Goal: Task Accomplishment & Management: Complete application form

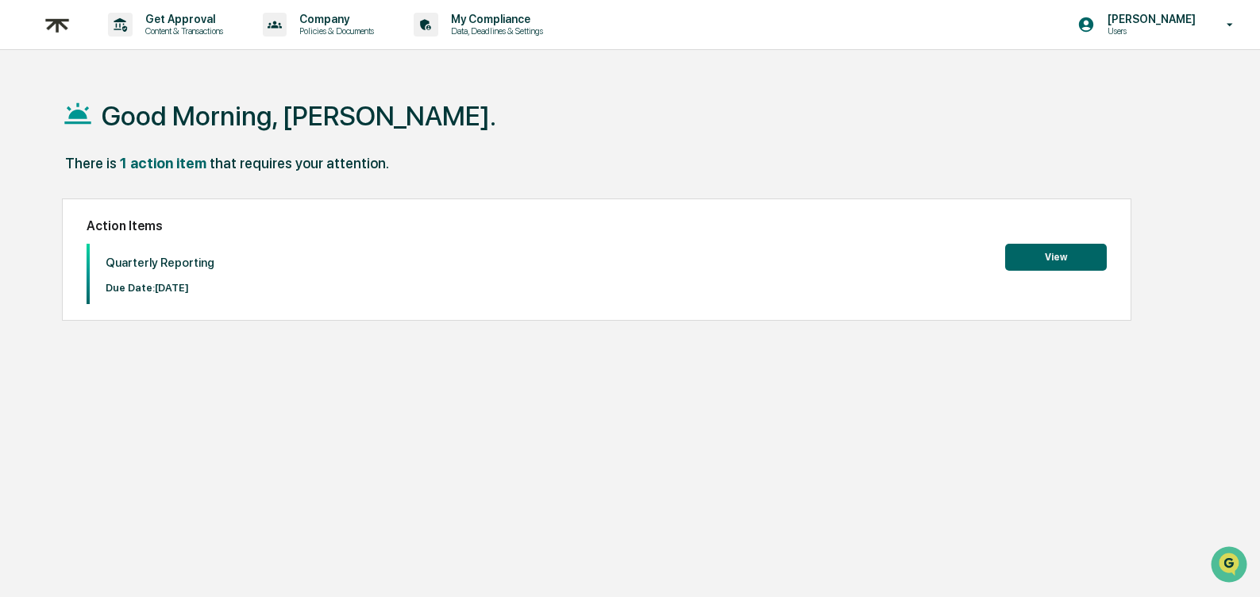
click at [1048, 256] on button "View" at bounding box center [1056, 257] width 102 height 27
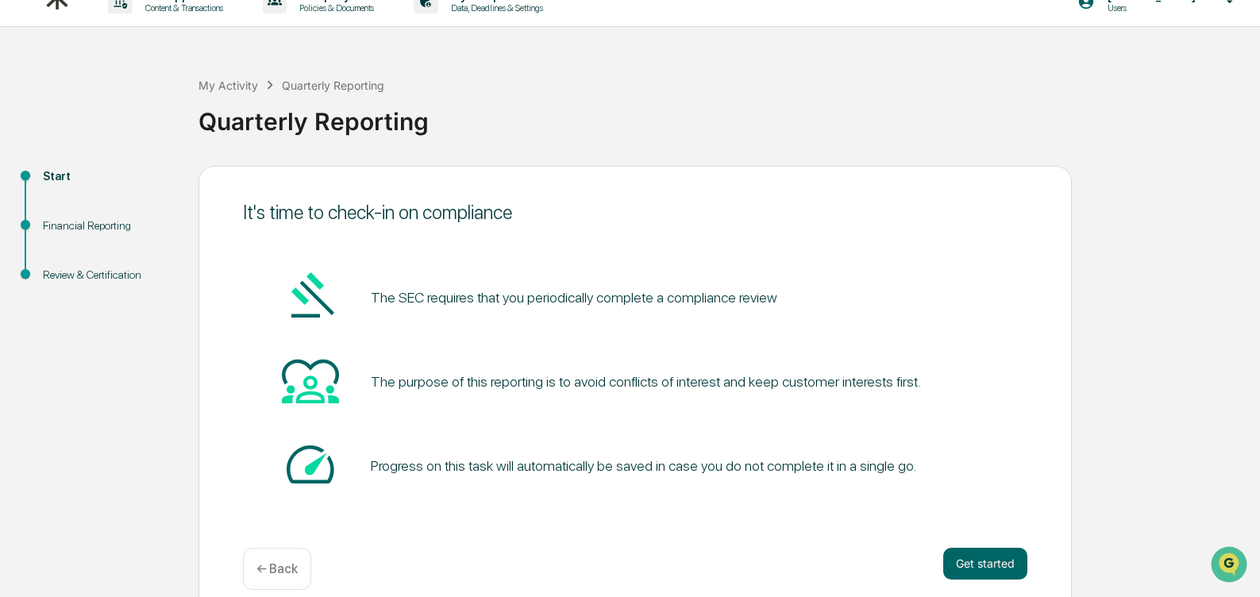
scroll to position [43, 0]
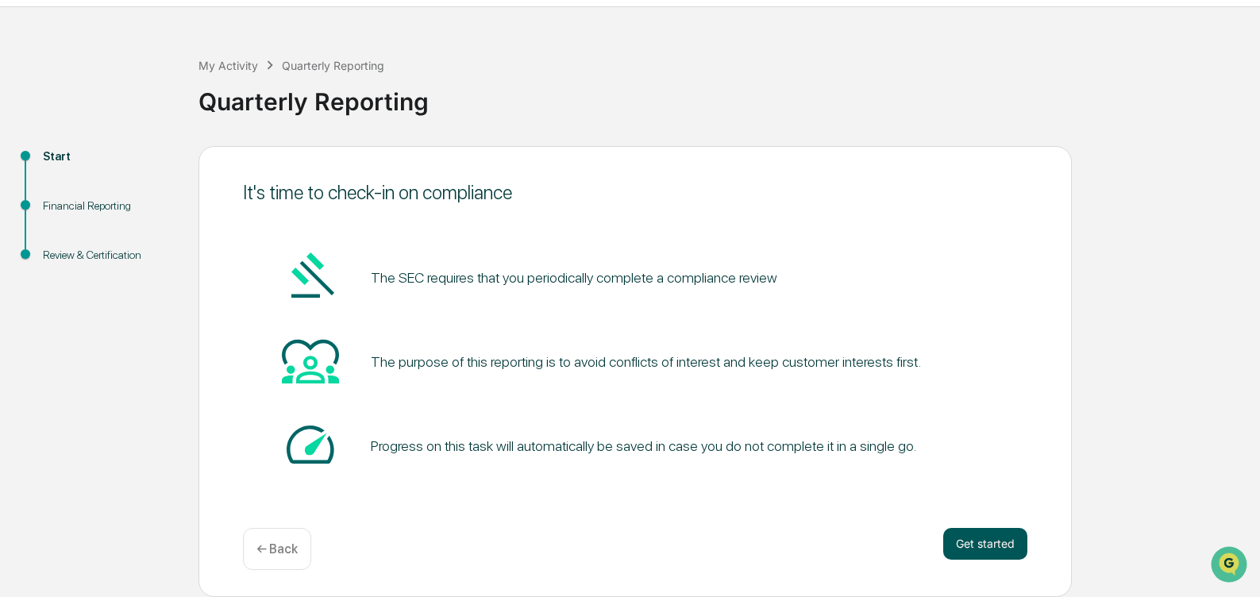
click at [992, 551] on button "Get started" at bounding box center [985, 544] width 84 height 32
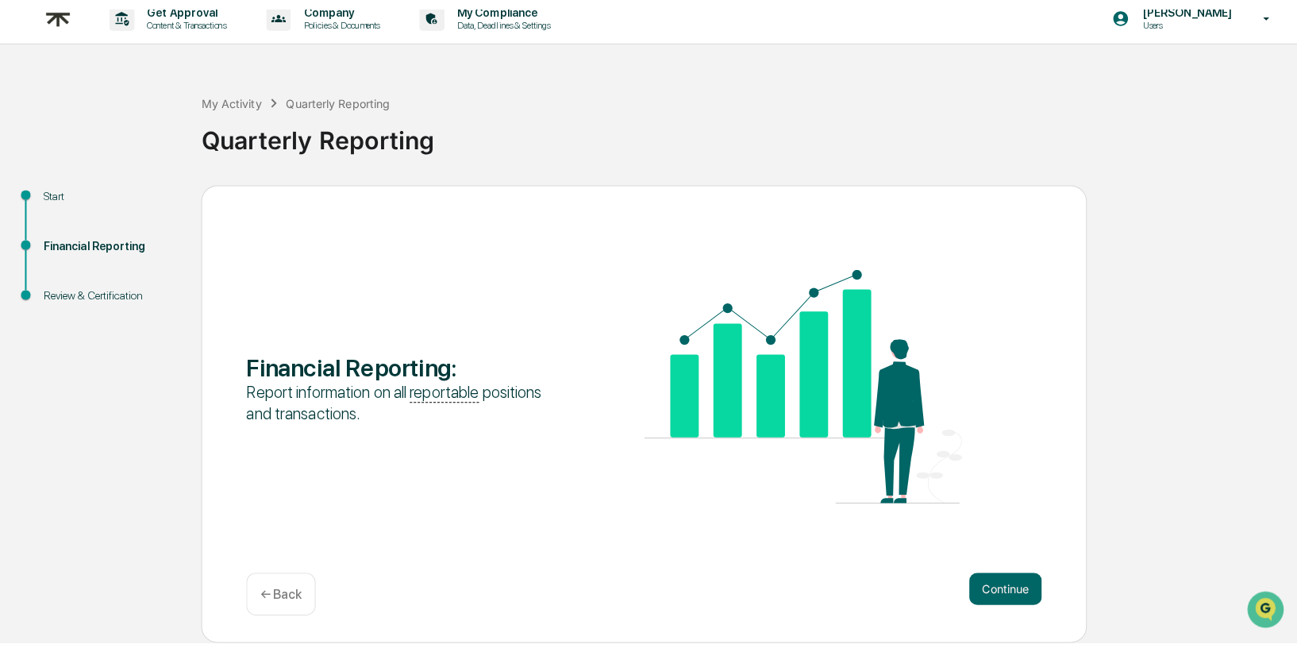
scroll to position [0, 0]
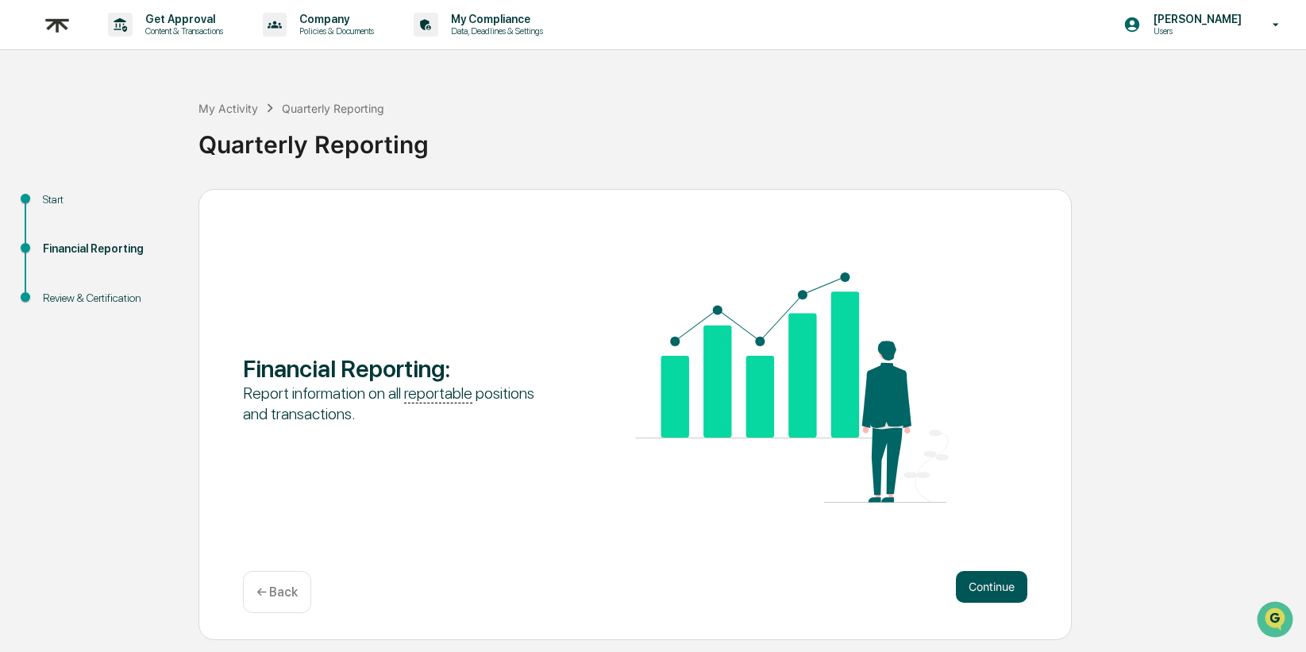
click at [973, 576] on button "Continue" at bounding box center [991, 587] width 71 height 32
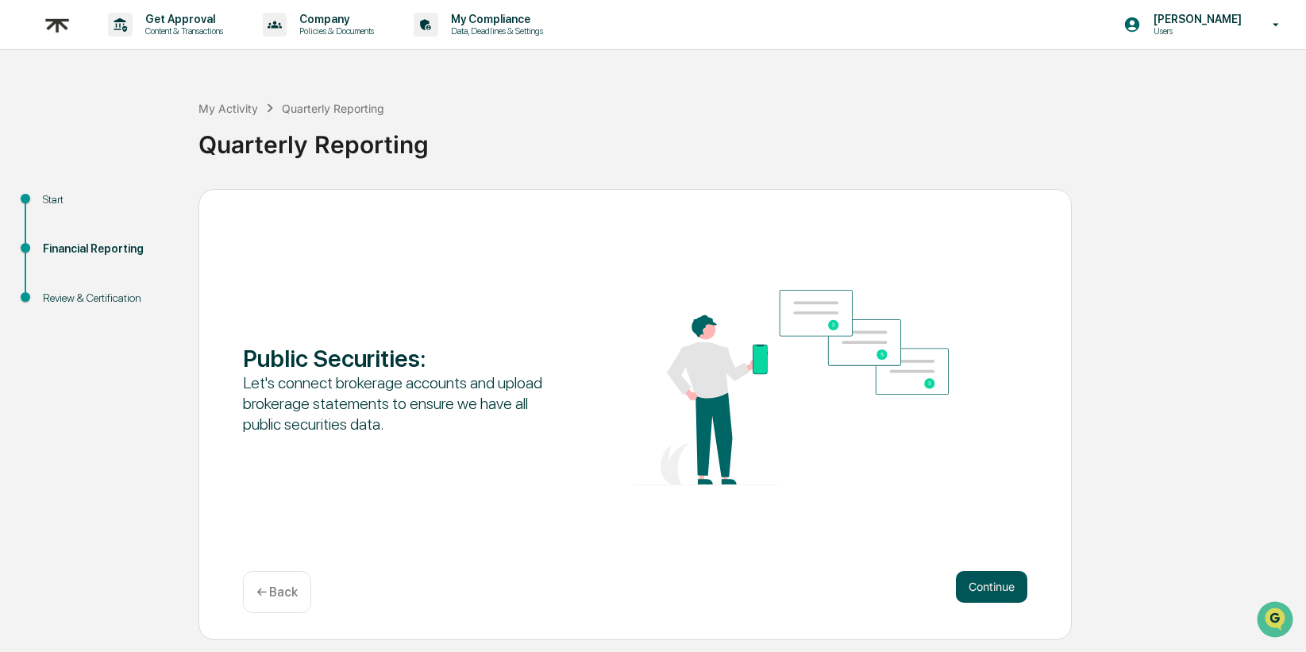
click at [973, 584] on button "Continue" at bounding box center [991, 587] width 71 height 32
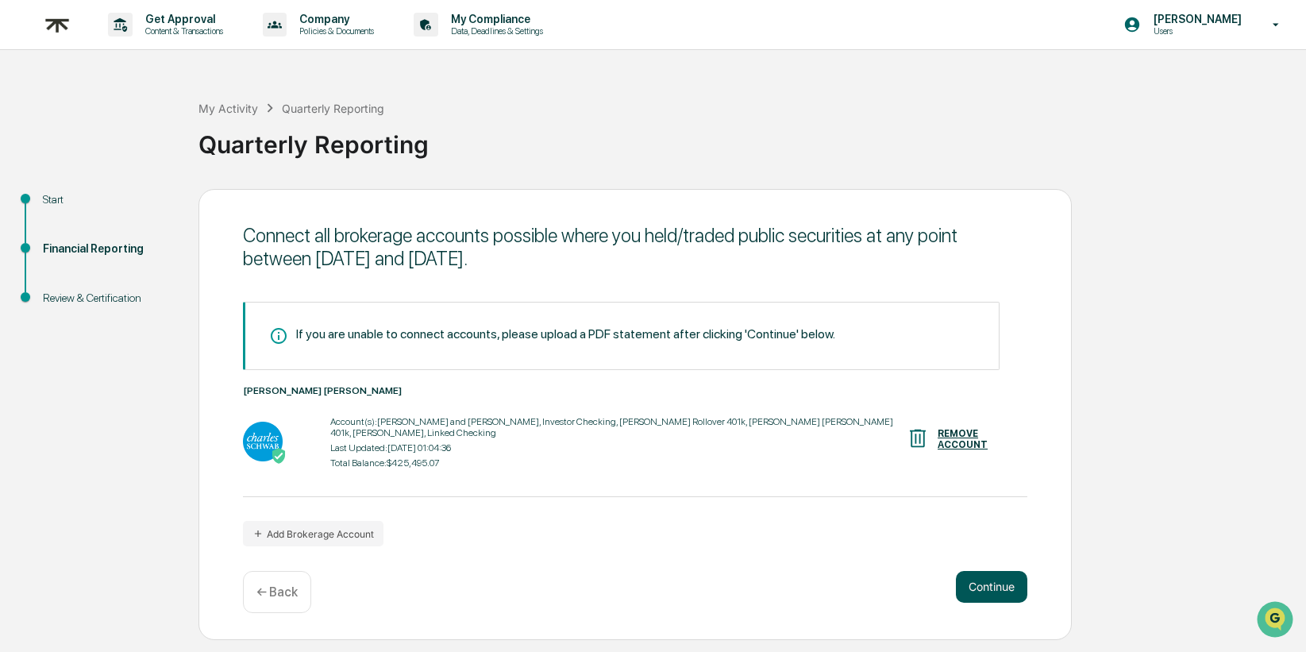
click at [965, 593] on button "Continue" at bounding box center [991, 587] width 71 height 32
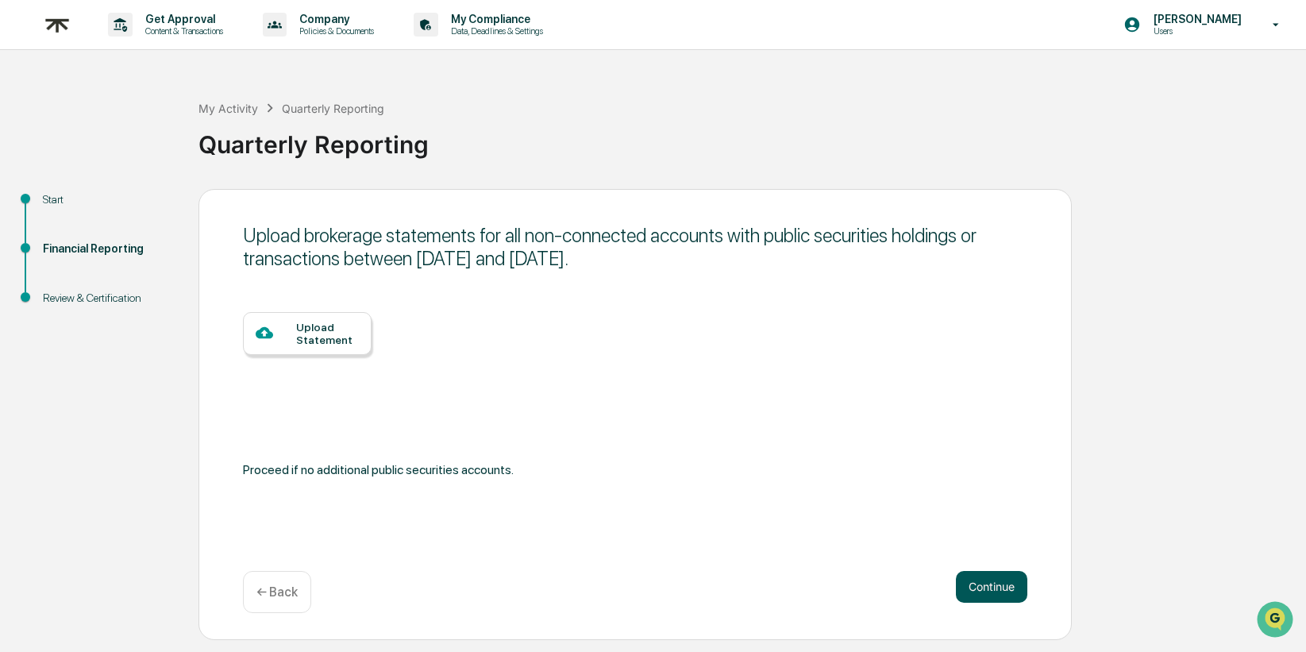
click at [998, 582] on button "Continue" at bounding box center [991, 587] width 71 height 32
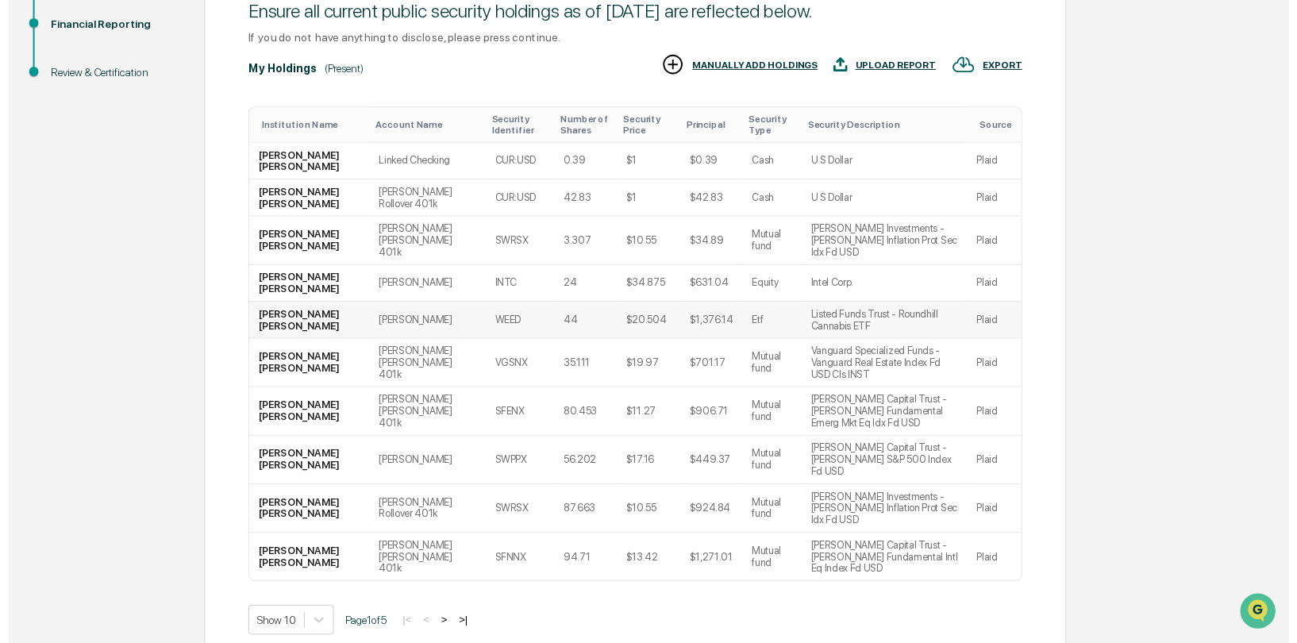
scroll to position [229, 0]
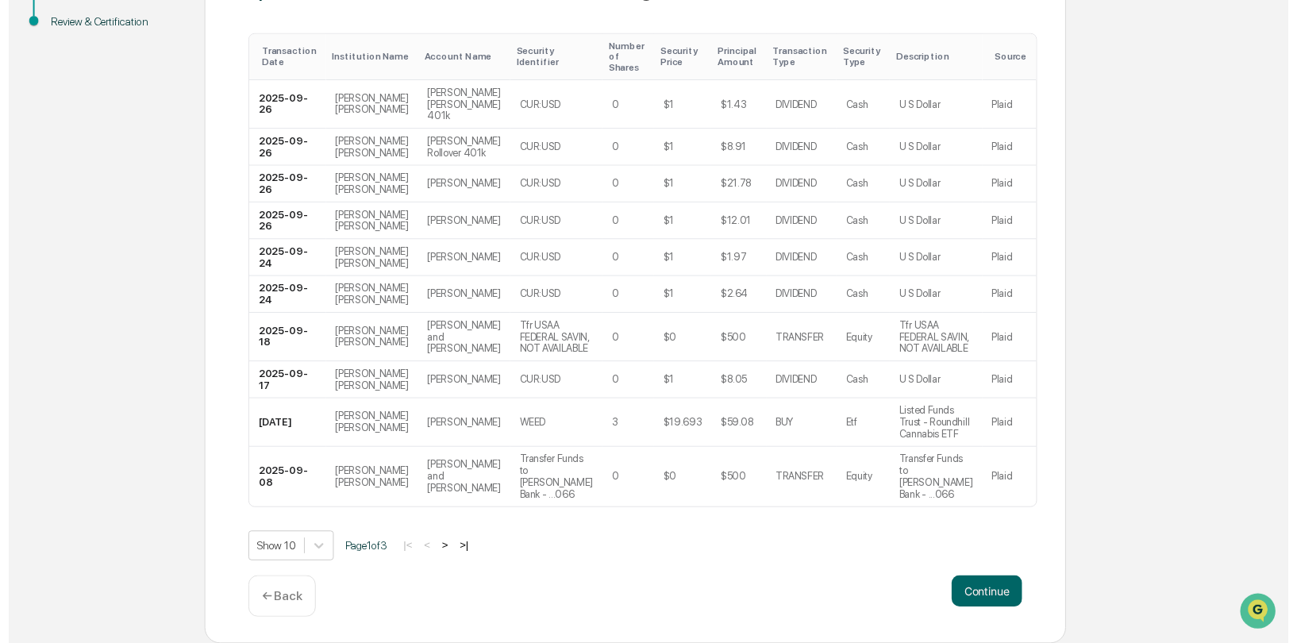
scroll to position [299, 0]
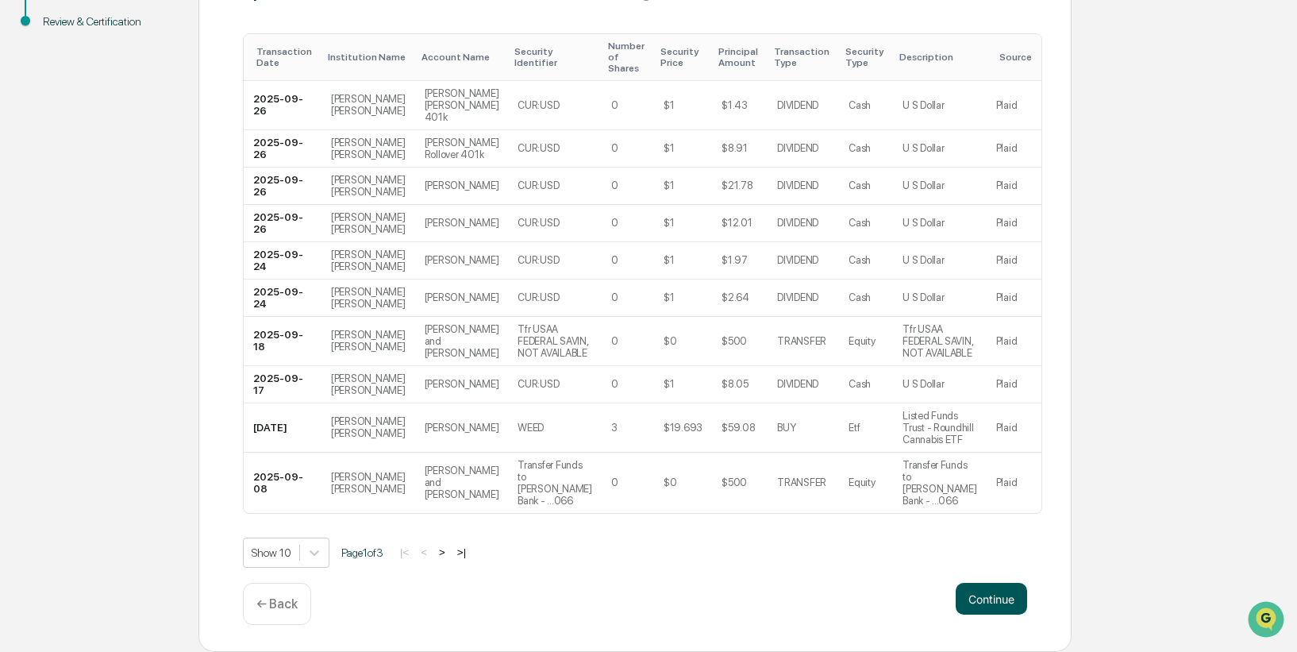
click at [979, 596] on button "Continue" at bounding box center [991, 599] width 71 height 32
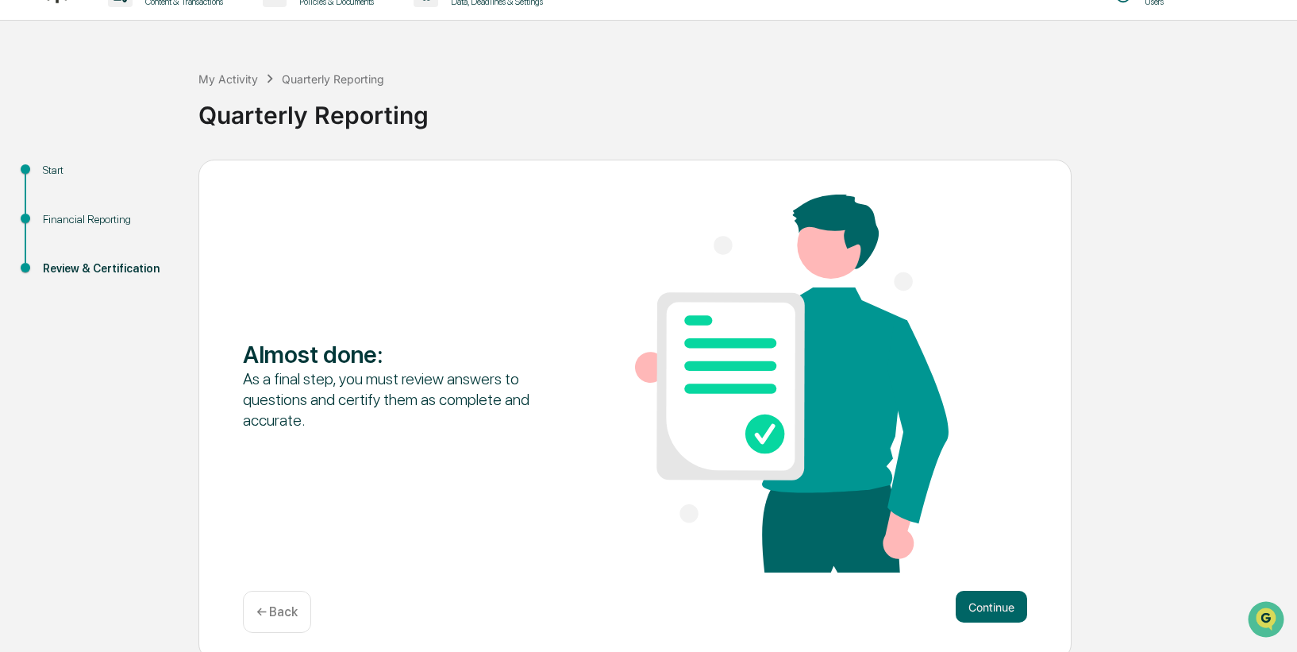
scroll to position [38, 0]
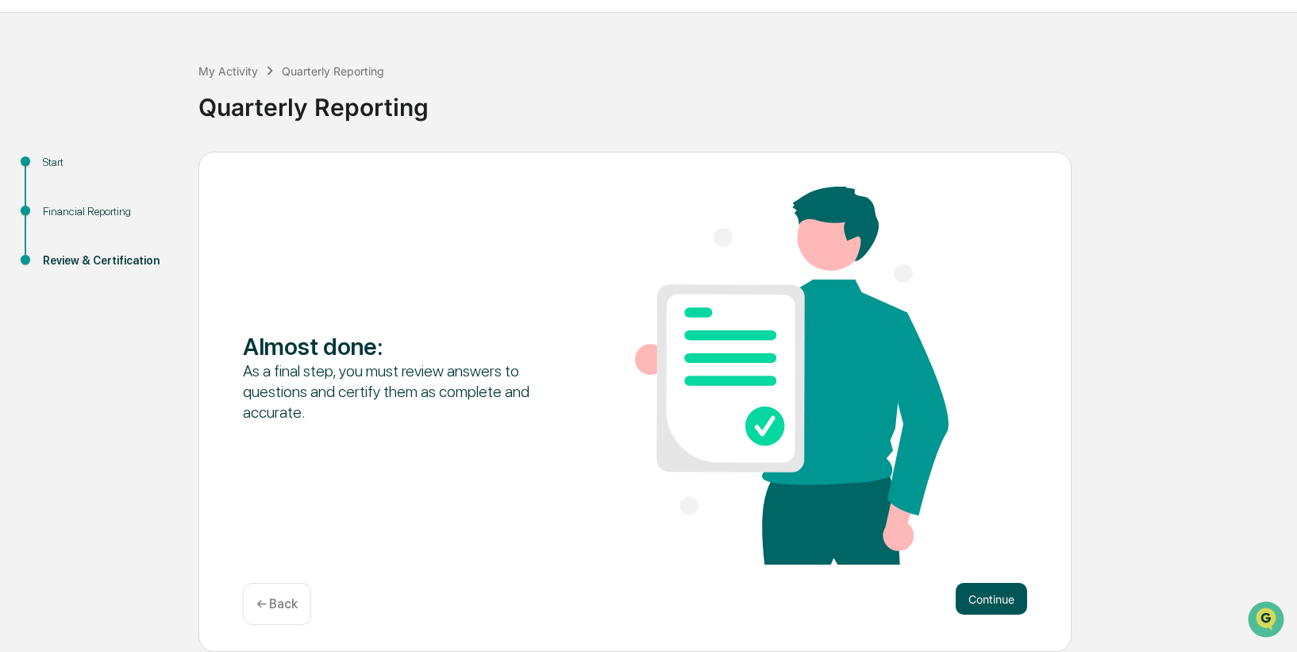
click at [989, 596] on button "Continue" at bounding box center [991, 599] width 71 height 32
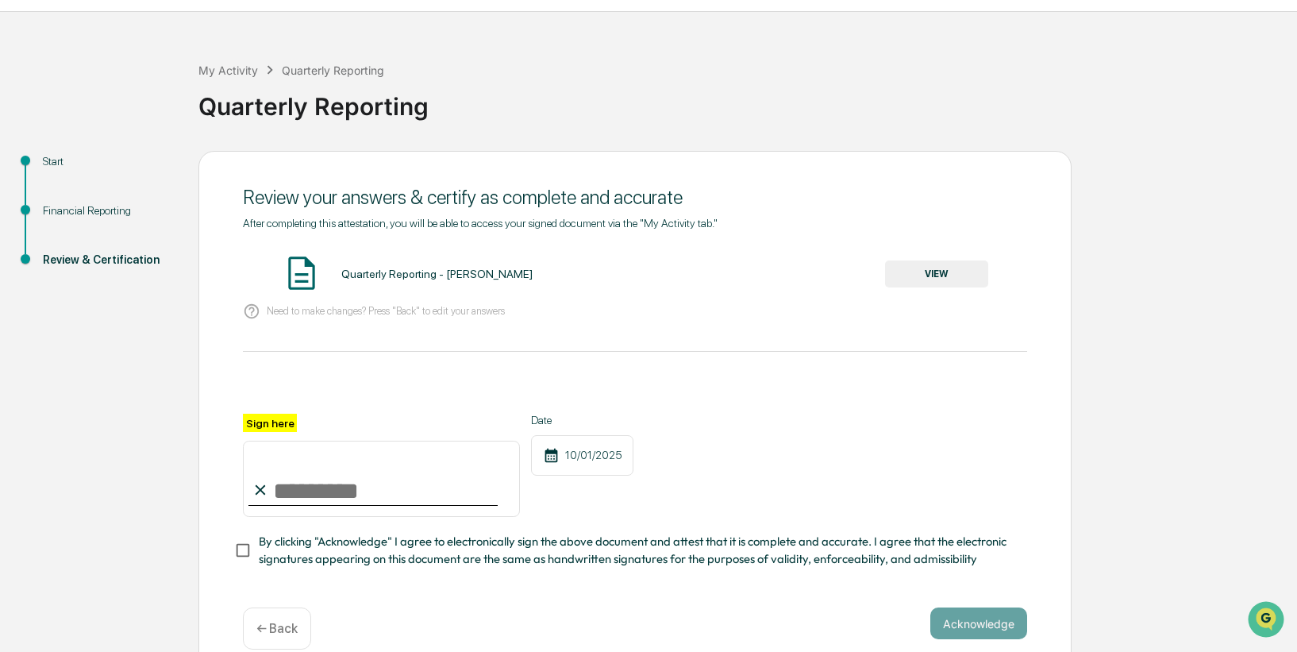
click at [292, 464] on input "Sign here" at bounding box center [381, 479] width 277 height 76
drag, startPoint x: 297, startPoint y: 468, endPoint x: 352, endPoint y: 468, distance: 54.8
click at [352, 468] on input "Sign here" at bounding box center [381, 479] width 277 height 76
type input "*********"
click at [229, 549] on div "Review your answers & certify as complete and accurate After completing this at…" at bounding box center [634, 414] width 873 height 526
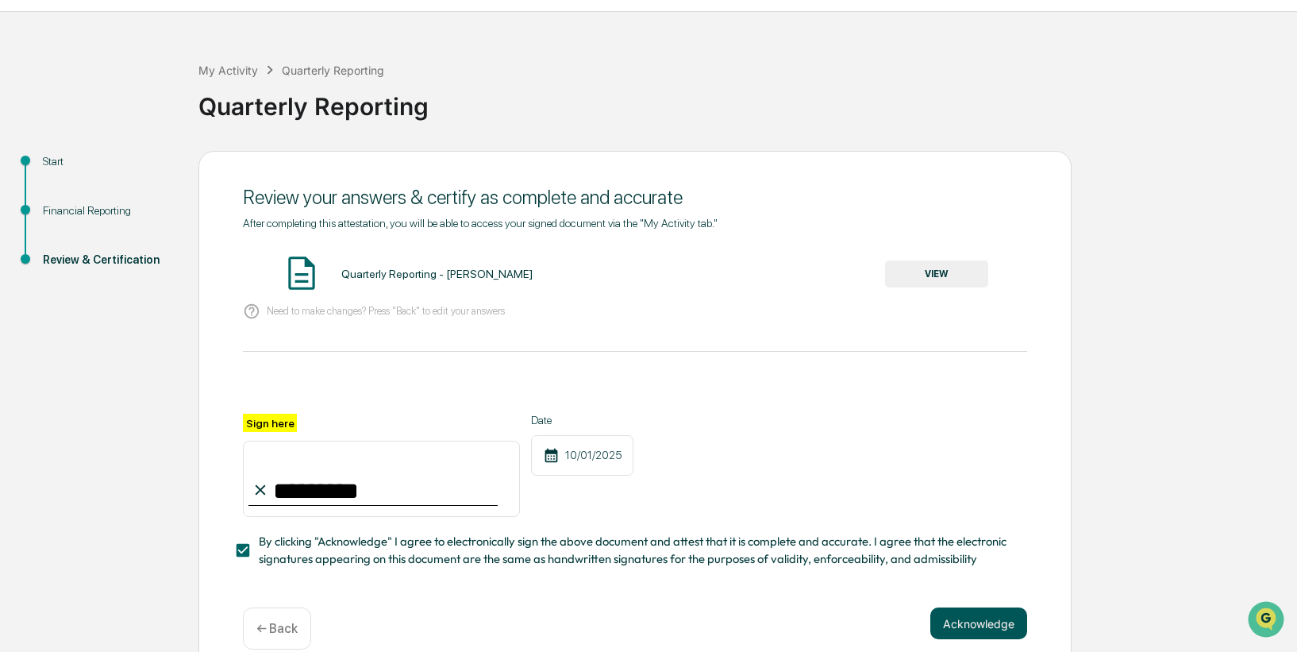
click at [961, 596] on button "Acknowledge" at bounding box center [978, 623] width 97 height 32
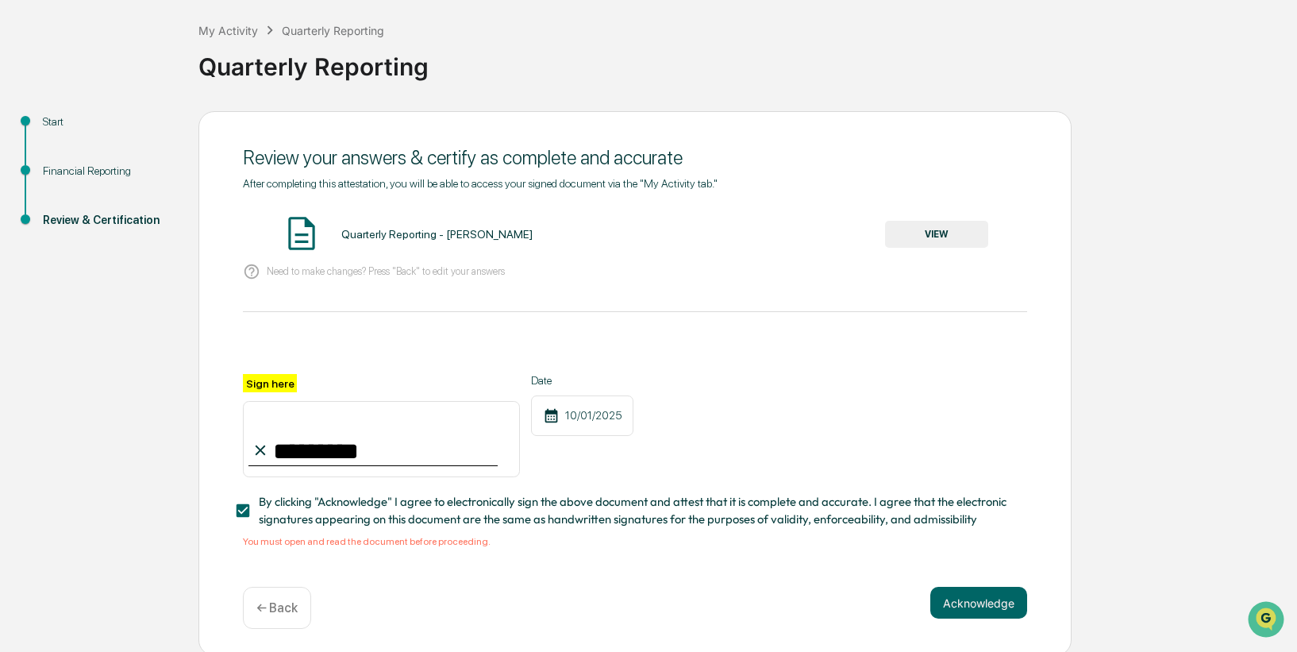
scroll to position [78, 0]
click at [485, 241] on div "Quarterly Reporting - [PERSON_NAME] VIEW" at bounding box center [635, 235] width 784 height 42
click at [959, 232] on button "VIEW" at bounding box center [936, 234] width 103 height 27
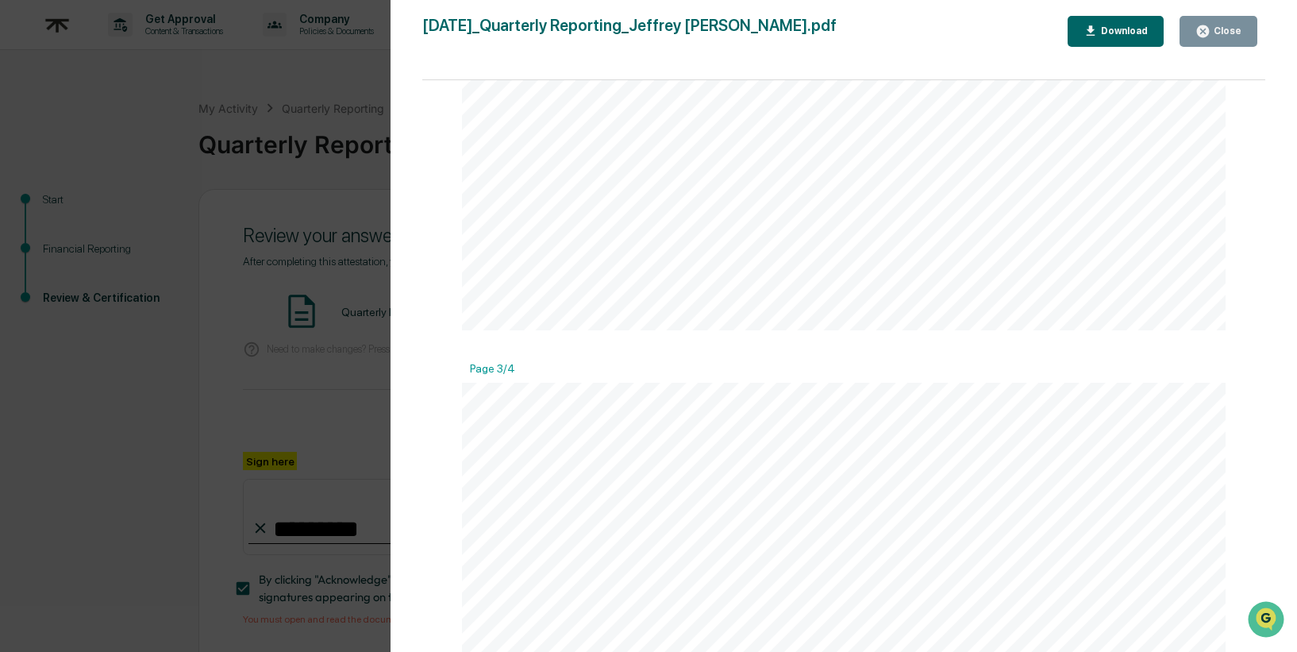
scroll to position [0, 0]
click at [1254, 37] on button "Close" at bounding box center [1219, 31] width 78 height 31
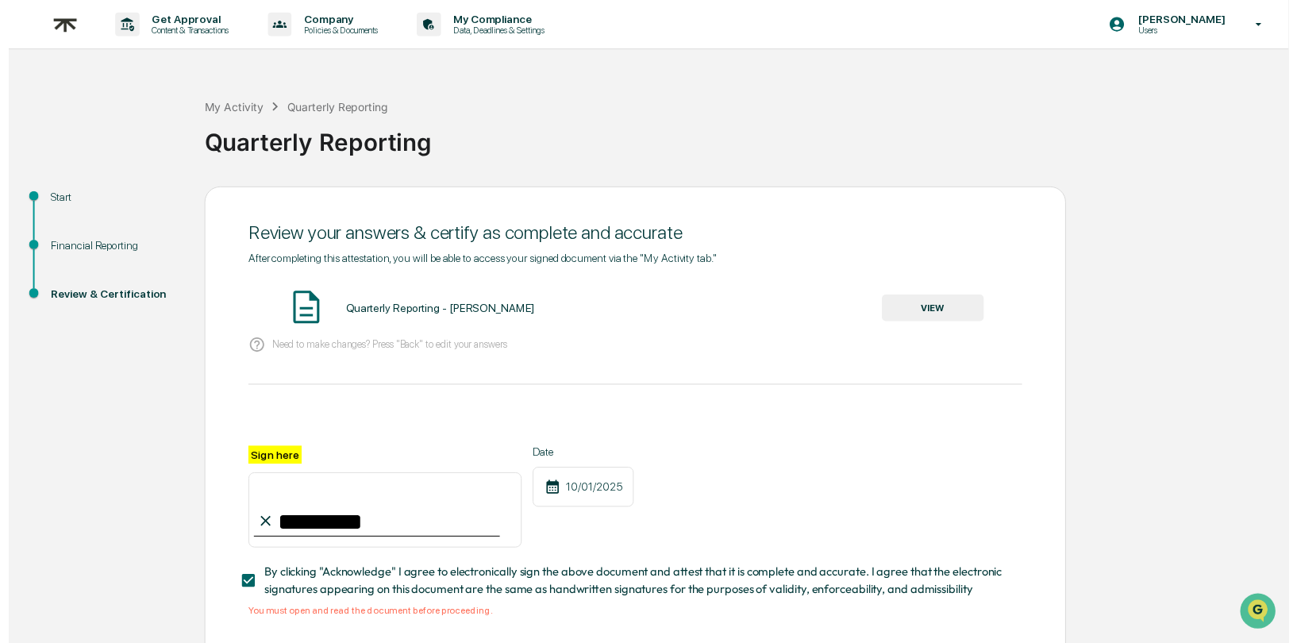
scroll to position [81, 0]
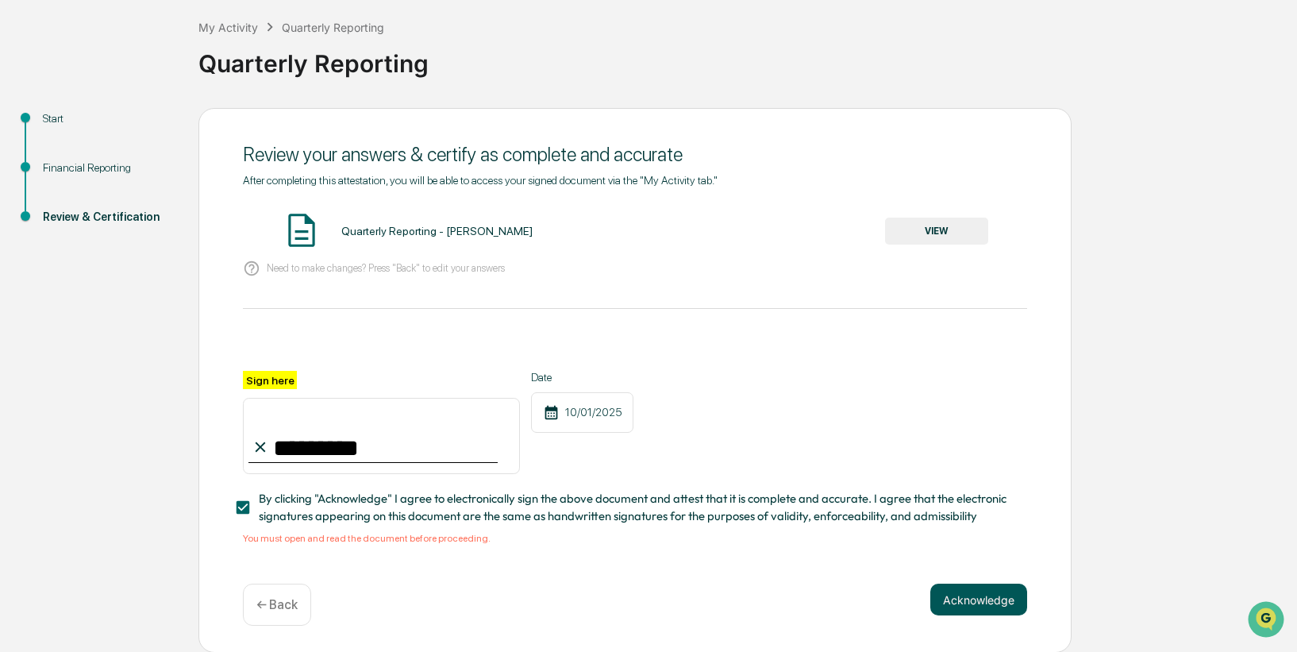
click at [977, 596] on button "Acknowledge" at bounding box center [978, 600] width 97 height 32
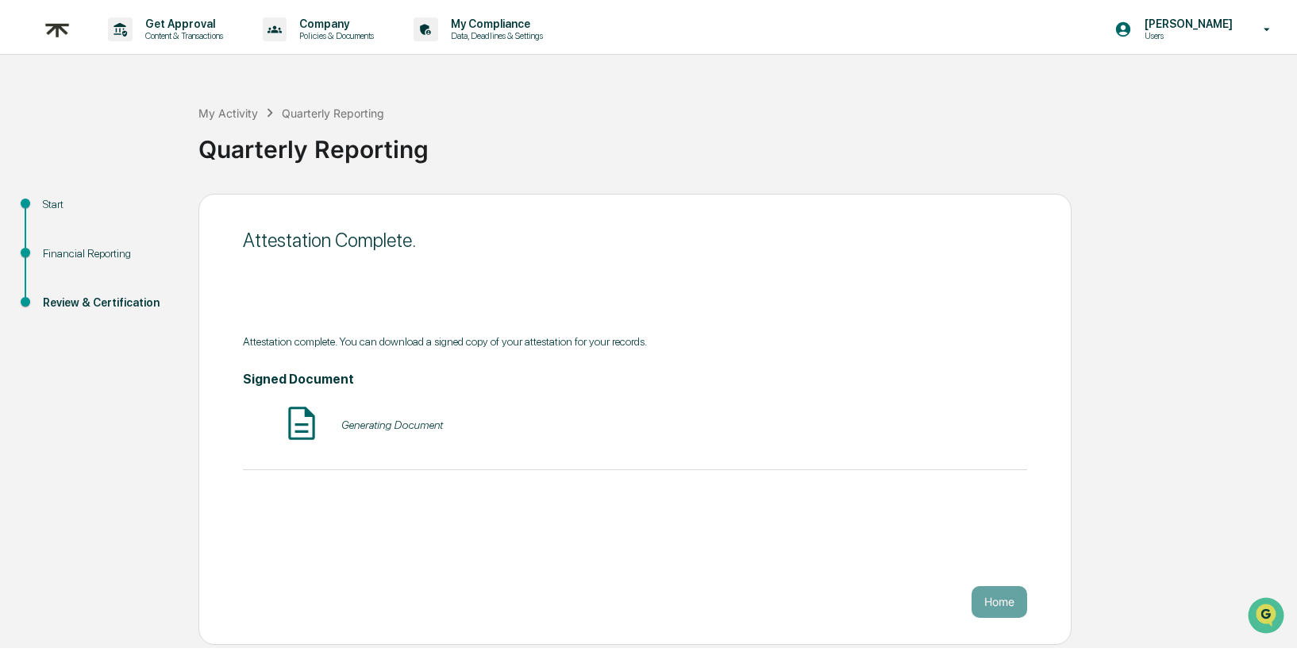
scroll to position [0, 0]
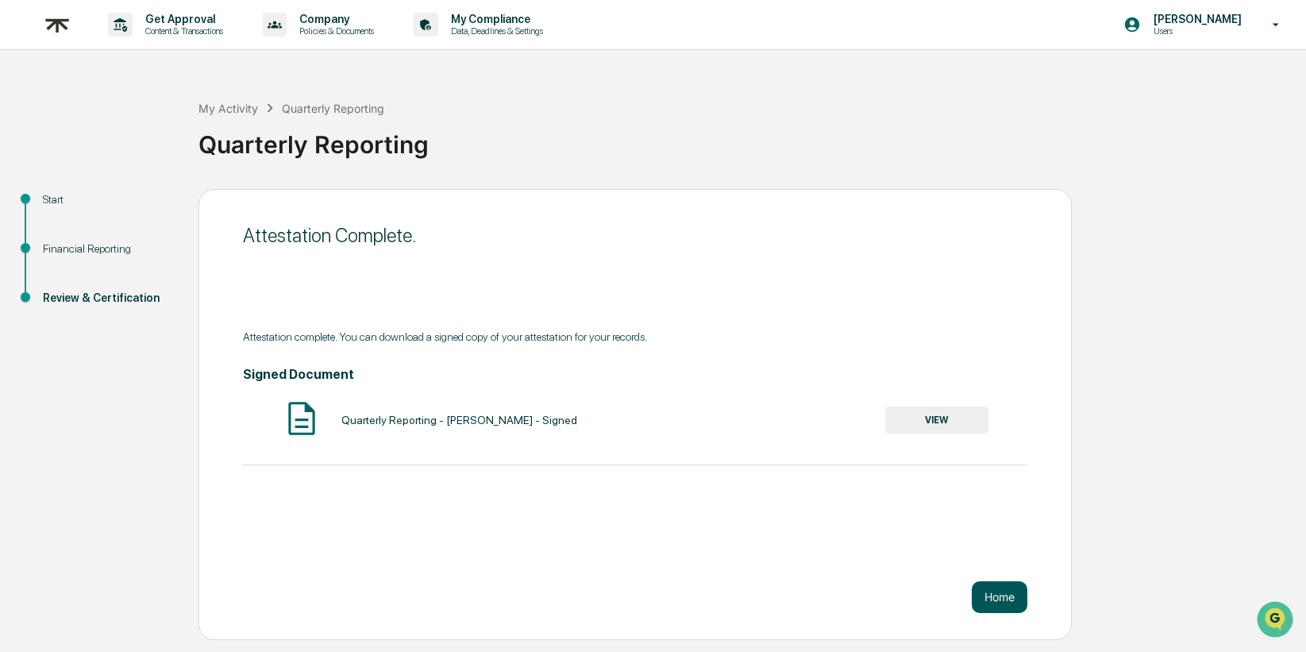
click at [995, 588] on button "Home" at bounding box center [1000, 597] width 56 height 32
